Goal: Task Accomplishment & Management: Complete application form

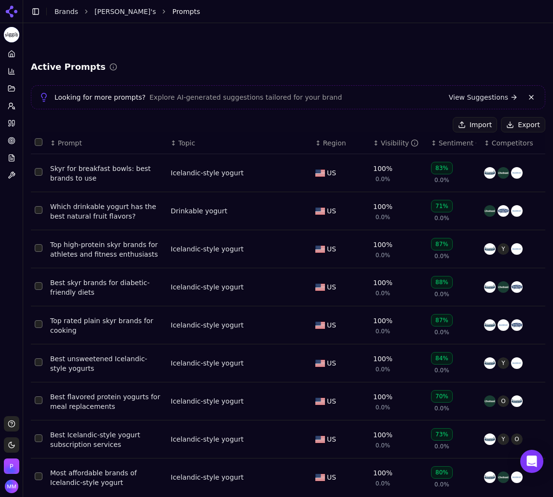
scroll to position [83, 0]
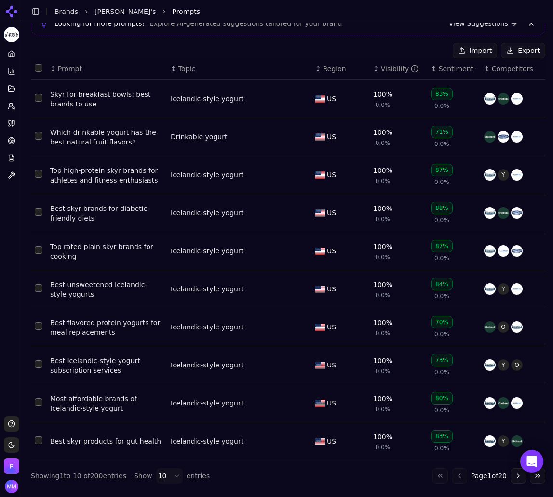
click at [497, 12] on li "Prompts" at bounding box center [349, 12] width 354 height 10
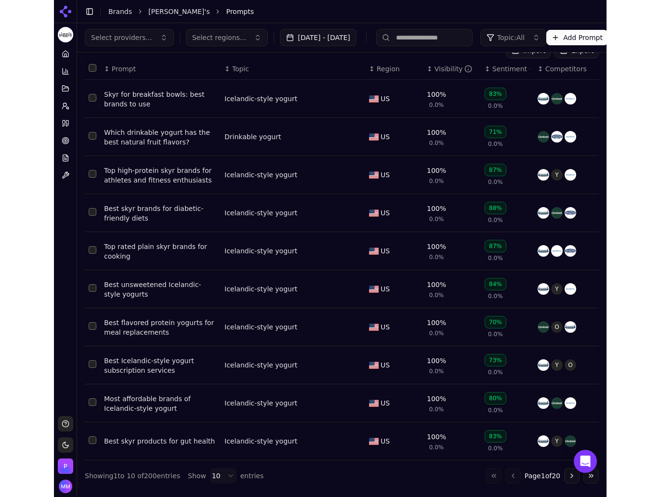
scroll to position [0, 0]
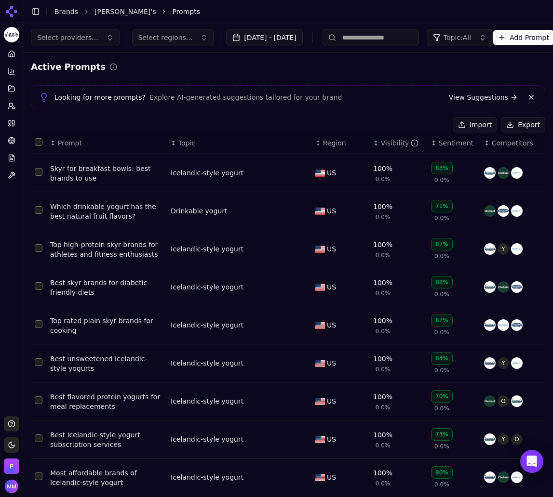
click at [11, 10] on icon at bounding box center [11, 11] width 15 height 15
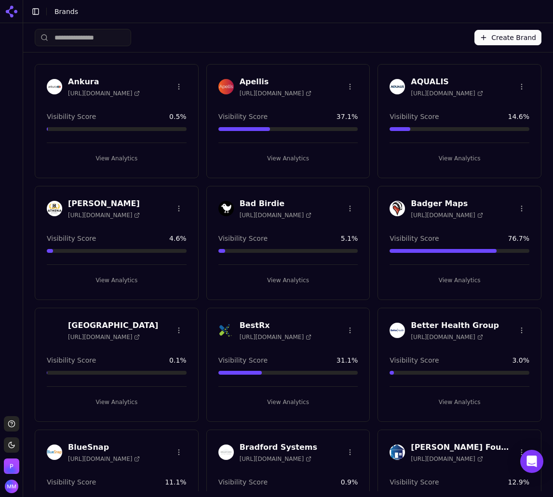
click at [523, 14] on li "Brands" at bounding box center [289, 12] width 471 height 10
click at [92, 37] on input "search" at bounding box center [83, 37] width 96 height 17
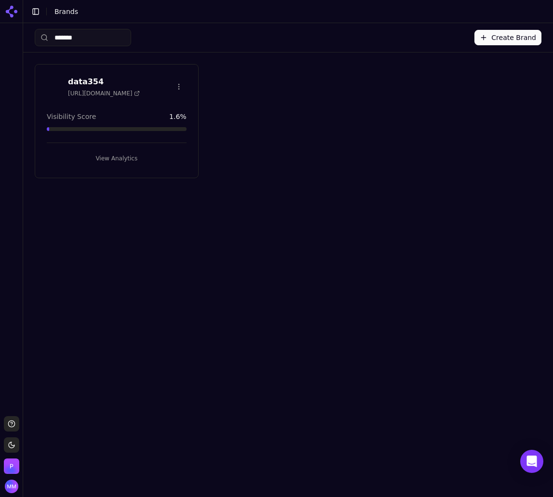
type input "*******"
click at [113, 153] on button "View Analytics" at bounding box center [117, 158] width 140 height 15
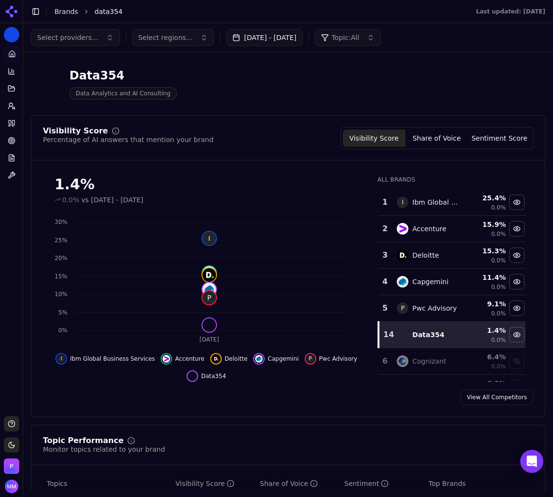
click at [299, 40] on button "[DATE] - [DATE]" at bounding box center [264, 37] width 77 height 17
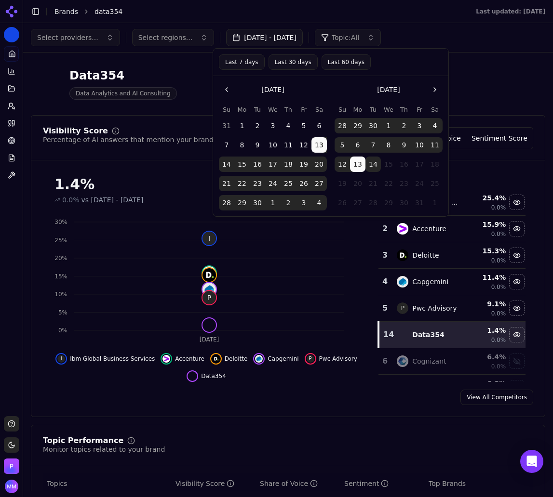
click at [371, 161] on button "14" at bounding box center [372, 164] width 15 height 15
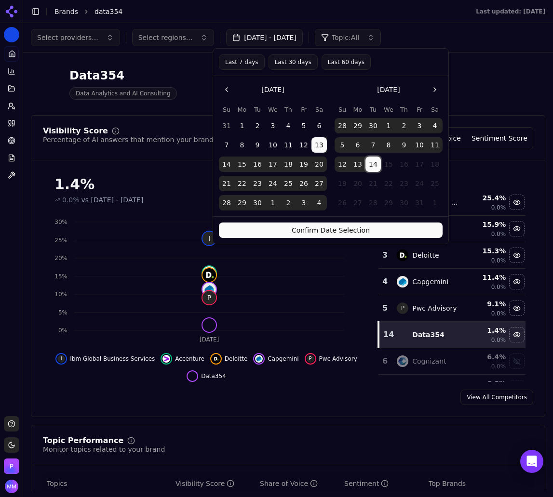
click at [291, 61] on button "Last 30 days" at bounding box center [292, 61] width 49 height 15
click at [306, 231] on button "Confirm Date Selection" at bounding box center [331, 230] width 224 height 15
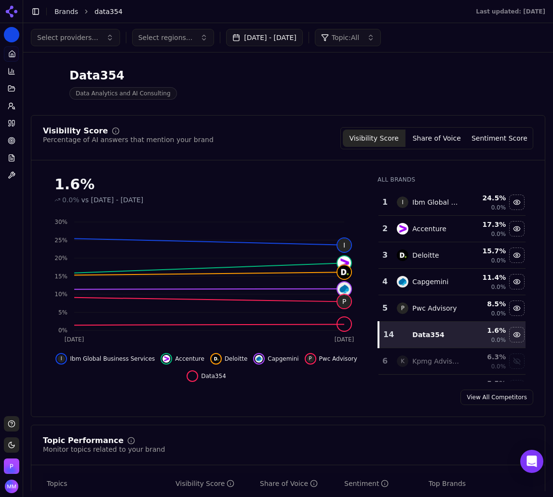
click at [490, 42] on div "Select providers... Select regions... [DATE] - [DATE] Topic: All" at bounding box center [288, 37] width 514 height 17
click at [13, 11] on icon at bounding box center [11, 11] width 15 height 15
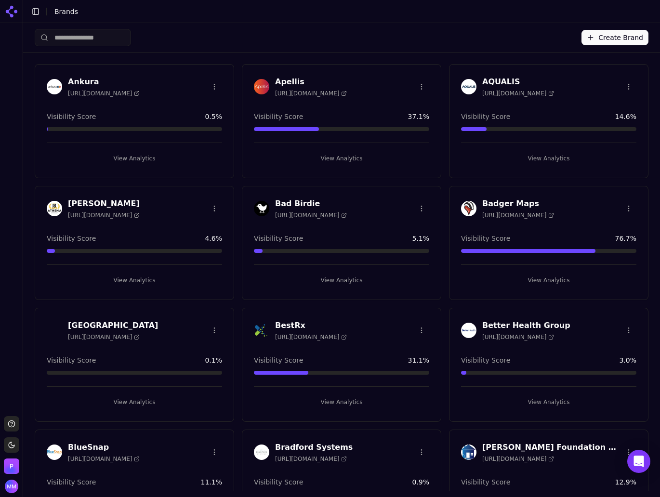
click at [552, 39] on button "Create Brand" at bounding box center [615, 37] width 67 height 15
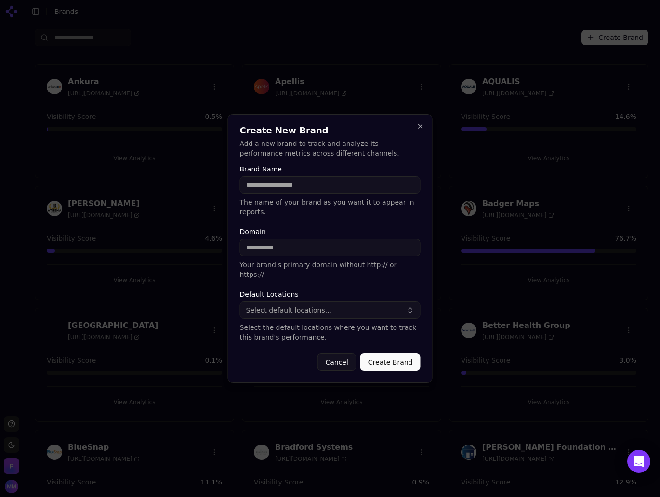
click at [268, 194] on input "Brand Name" at bounding box center [330, 184] width 181 height 17
paste input "*********"
type input "*********"
click at [265, 249] on input "Domain" at bounding box center [330, 247] width 181 height 17
click at [516, 38] on div at bounding box center [330, 248] width 660 height 497
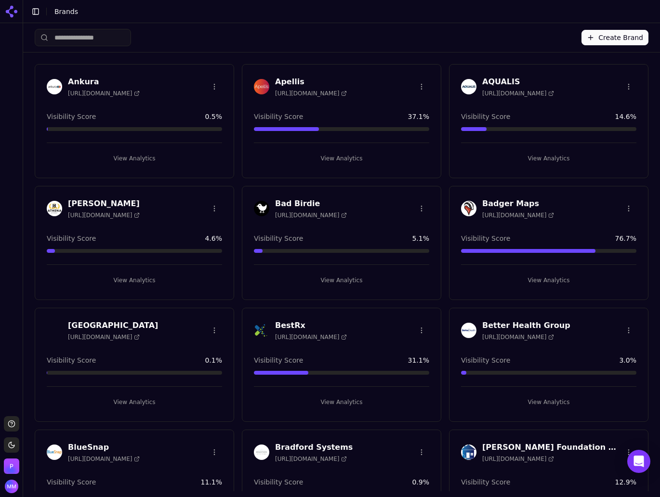
click at [552, 31] on button "Create Brand" at bounding box center [615, 37] width 67 height 15
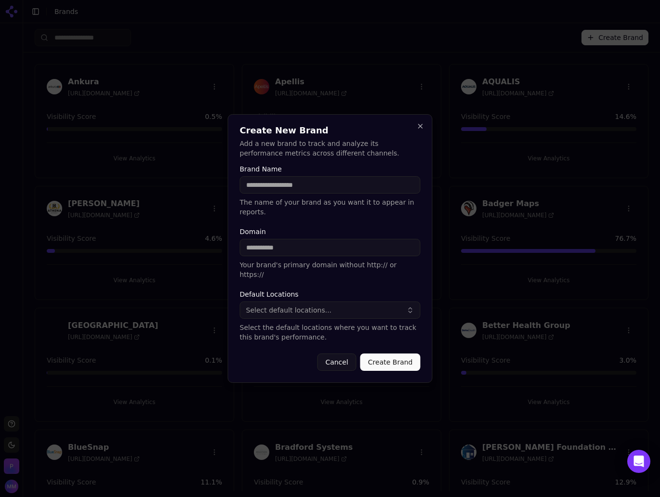
click at [287, 248] on input "Domain" at bounding box center [330, 247] width 181 height 17
paste input "**********"
type input "**********"
click at [268, 194] on input "Brand Name" at bounding box center [330, 184] width 181 height 17
type input "**********"
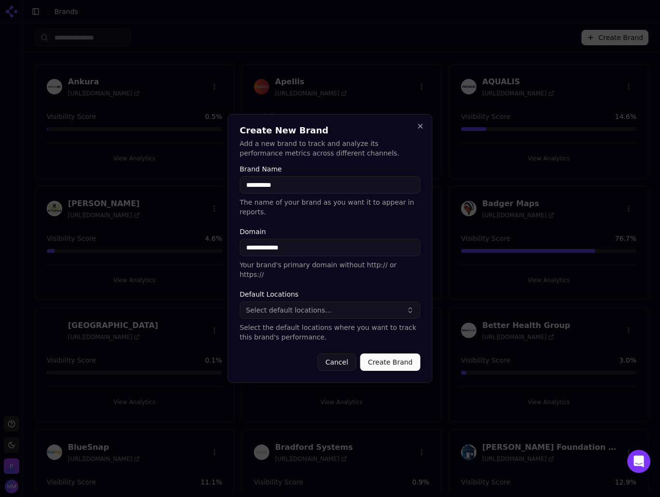
click at [389, 354] on button "Create Brand" at bounding box center [391, 362] width 60 height 17
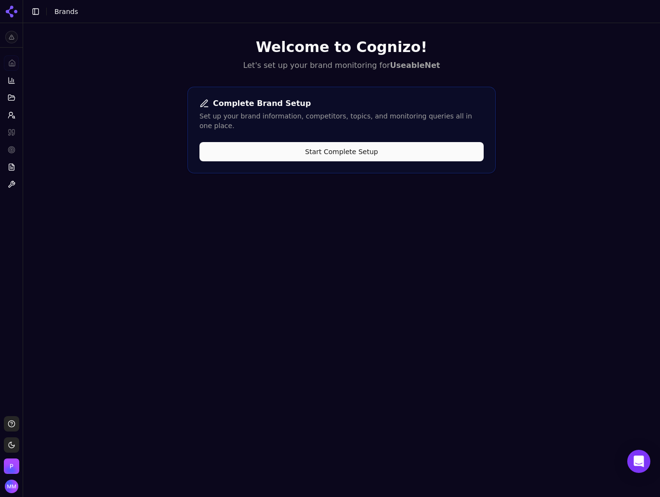
click at [372, 147] on button "Start Complete Setup" at bounding box center [342, 151] width 284 height 19
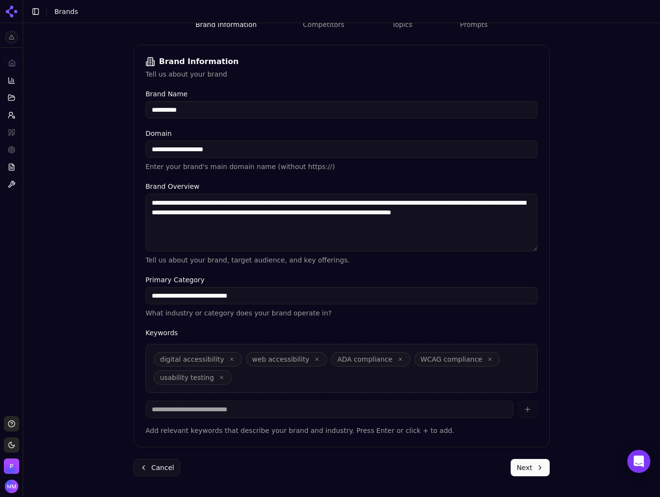
scroll to position [123, 0]
click at [526, 469] on button "Next" at bounding box center [530, 467] width 39 height 17
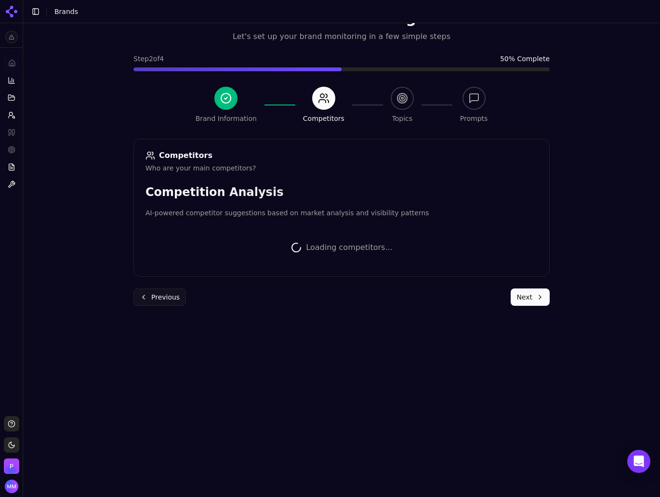
scroll to position [121, 0]
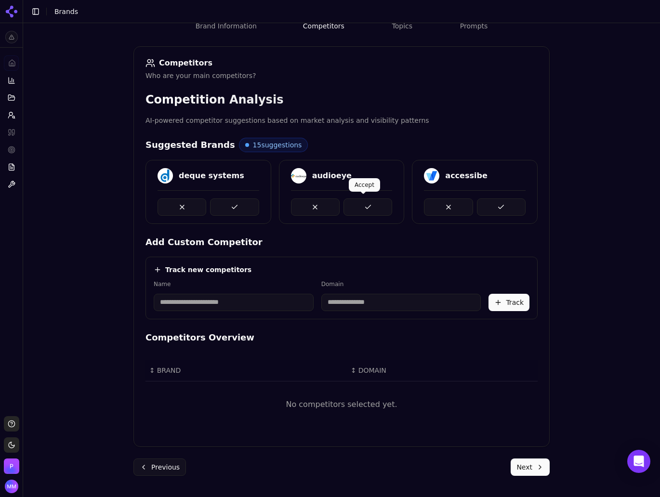
click at [364, 207] on button at bounding box center [368, 207] width 49 height 17
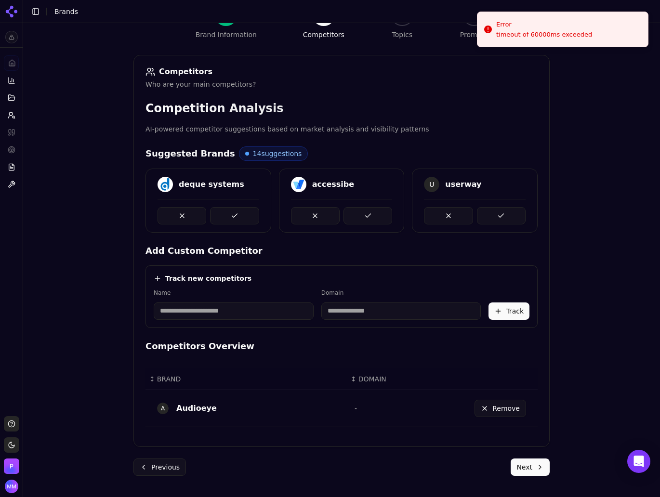
scroll to position [113, 0]
click at [361, 207] on button at bounding box center [368, 215] width 49 height 17
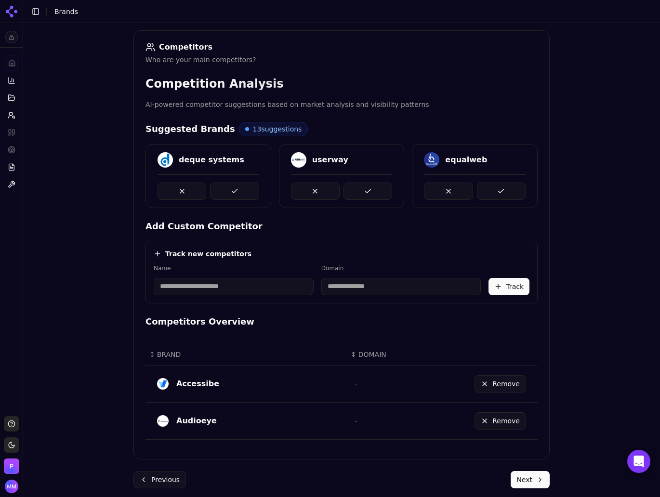
scroll to position [150, 0]
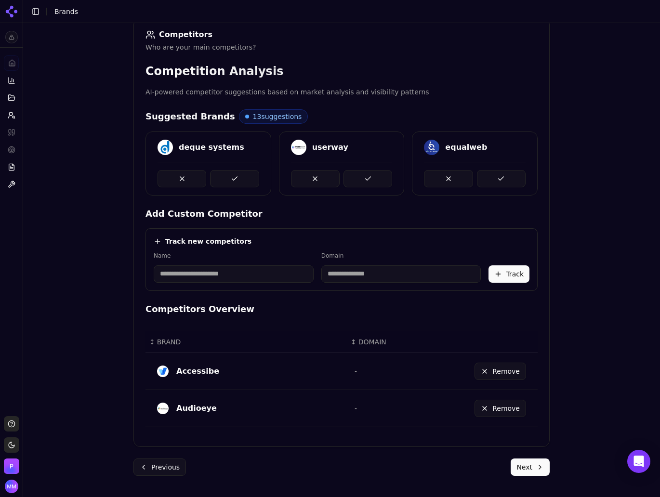
click at [364, 316] on div "Competitors Overview ↕ BRAND ↕ DOMAIN Accessibe - Remove Audioeye - Remove" at bounding box center [342, 369] width 392 height 133
click at [268, 276] on input at bounding box center [234, 274] width 160 height 17
type input "**********"
click at [345, 277] on input at bounding box center [346, 274] width 123 height 17
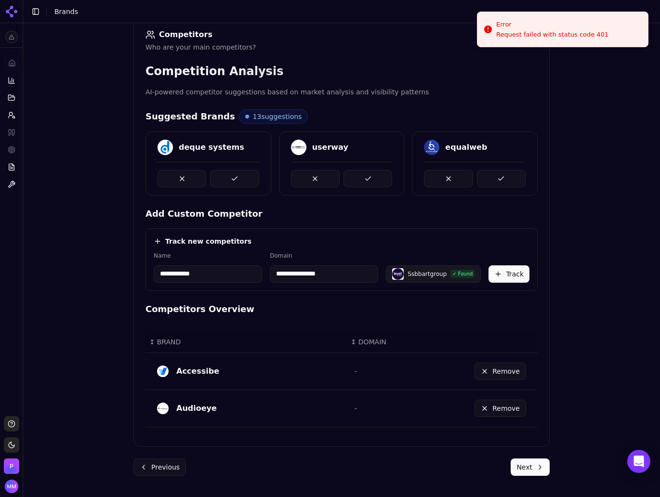
drag, startPoint x: 345, startPoint y: 277, endPoint x: 271, endPoint y: 275, distance: 74.2
click at [271, 275] on input "**********" at bounding box center [324, 274] width 108 height 17
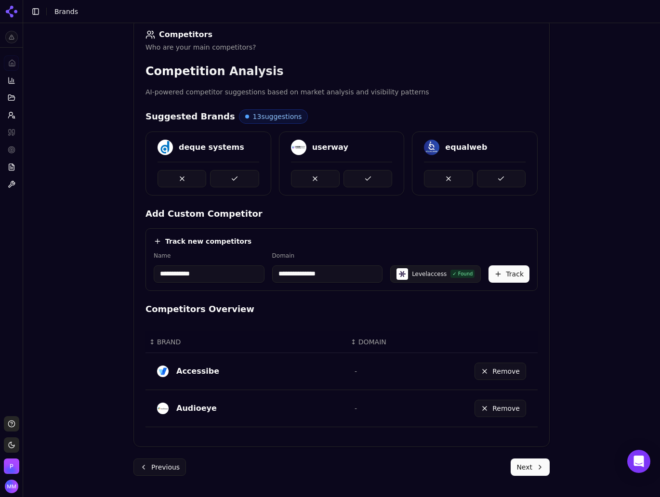
type input "**********"
click at [508, 271] on button "Track" at bounding box center [509, 274] width 41 height 17
click at [225, 178] on button at bounding box center [234, 178] width 49 height 17
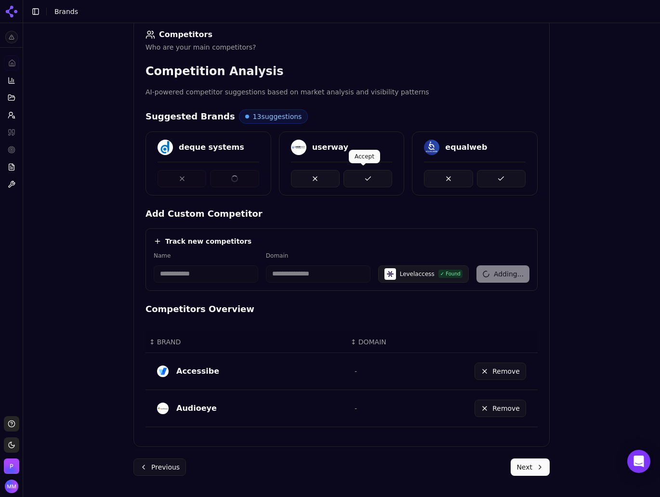
click at [361, 175] on button at bounding box center [368, 178] width 49 height 17
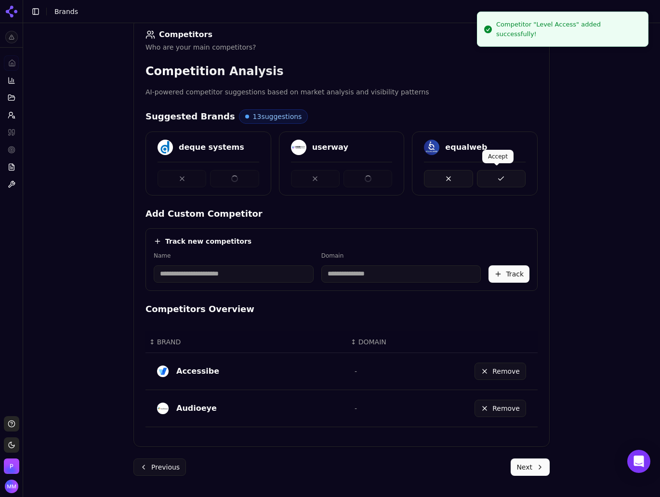
click at [498, 176] on button at bounding box center [501, 178] width 49 height 17
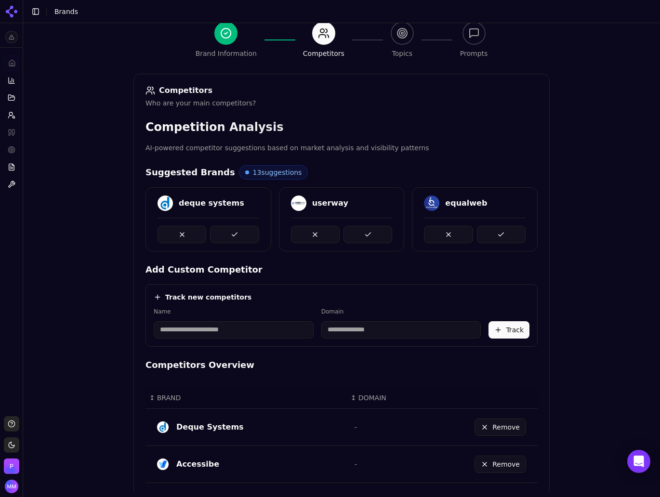
scroll to position [96, 0]
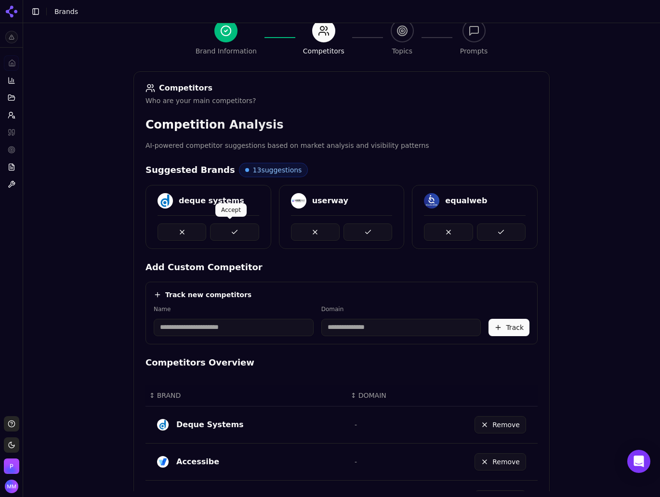
click at [227, 235] on button at bounding box center [234, 232] width 49 height 17
click at [366, 237] on button at bounding box center [368, 232] width 49 height 17
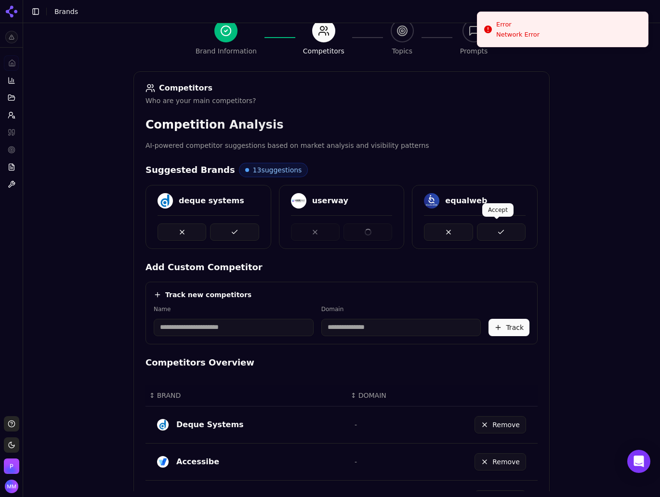
click at [489, 231] on button at bounding box center [501, 232] width 49 height 17
